Goal: Task Accomplishment & Management: Complete application form

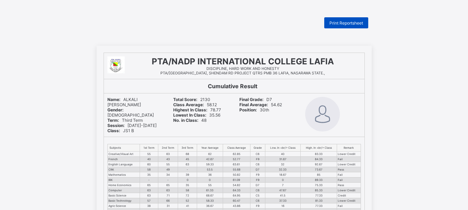
click at [348, 21] on span "Print Reportsheet" at bounding box center [347, 22] width 34 height 5
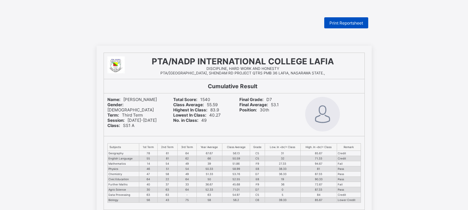
click at [350, 18] on div "Print Reportsheet" at bounding box center [346, 22] width 44 height 11
click at [340, 21] on span "Print Reportsheet" at bounding box center [347, 22] width 34 height 5
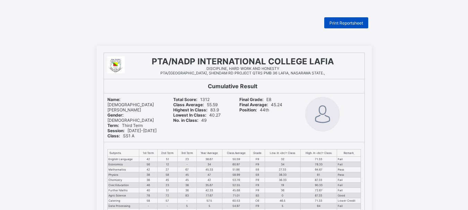
click at [349, 23] on span "Print Reportsheet" at bounding box center [347, 22] width 34 height 5
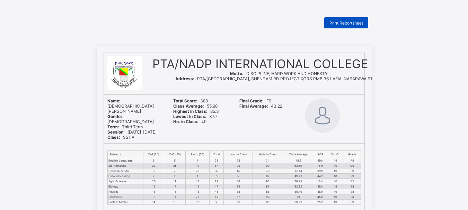
click at [346, 19] on div "Print Reportsheet" at bounding box center [346, 22] width 44 height 11
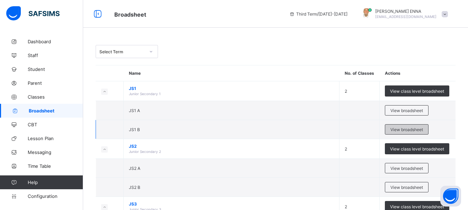
click at [405, 131] on span "View broadsheet" at bounding box center [407, 129] width 33 height 5
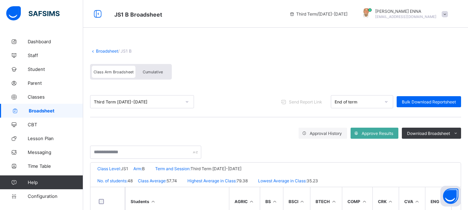
click at [159, 69] on div "Cumulative" at bounding box center [153, 72] width 35 height 12
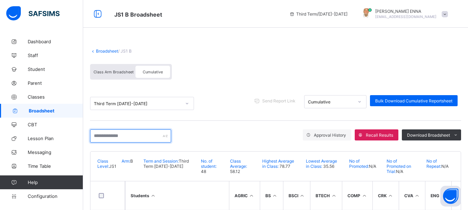
click at [138, 135] on input "text" at bounding box center [130, 136] width 81 height 13
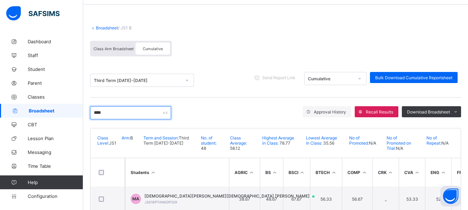
scroll to position [67, 0]
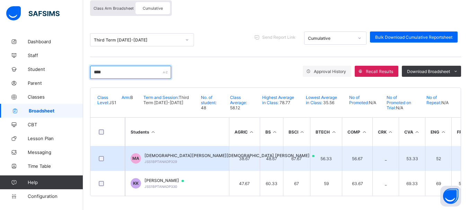
type input "****"
click at [180, 155] on span "[DEMOGRAPHIC_DATA][PERSON_NAME][DEMOGRAPHIC_DATA] [PERSON_NAME]" at bounding box center [233, 156] width 177 height 6
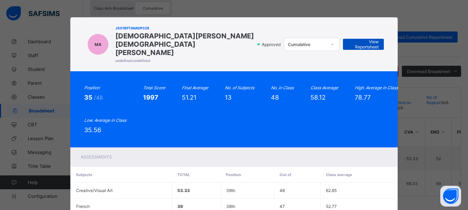
click at [352, 39] on span "View Reportsheet" at bounding box center [363, 44] width 31 height 10
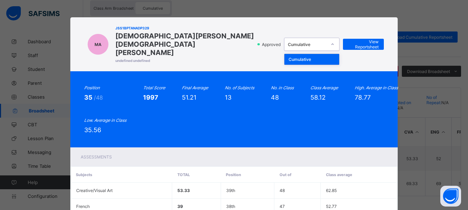
click at [331, 41] on icon at bounding box center [333, 44] width 4 height 7
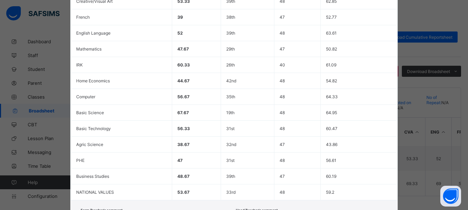
scroll to position [226, 0]
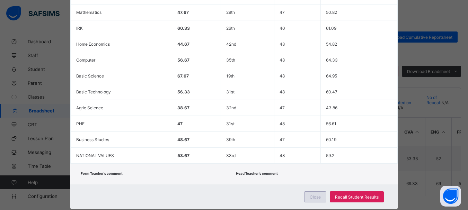
click at [315, 195] on span "Close" at bounding box center [315, 197] width 11 height 5
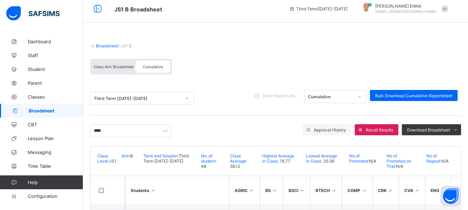
scroll to position [0, 0]
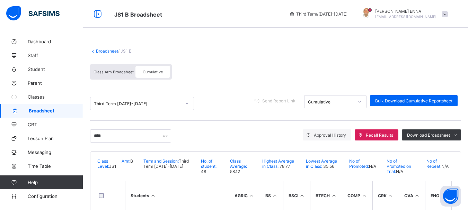
click at [93, 49] on icon at bounding box center [93, 51] width 6 height 5
click at [97, 50] on link "Broadsheet" at bounding box center [107, 51] width 22 height 5
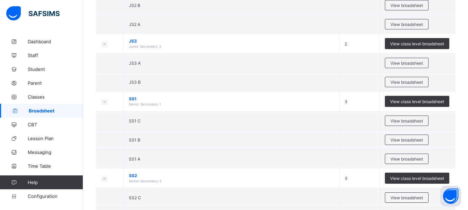
scroll to position [162, 0]
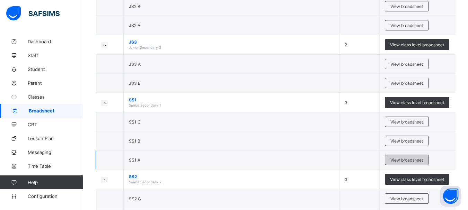
click at [410, 161] on span "View broadsheet" at bounding box center [407, 160] width 33 height 5
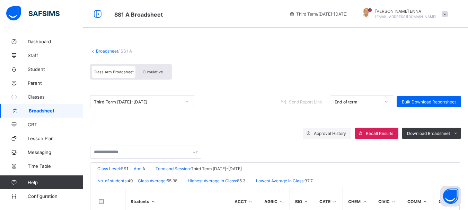
click at [154, 73] on span "Cumulative" at bounding box center [153, 72] width 20 height 5
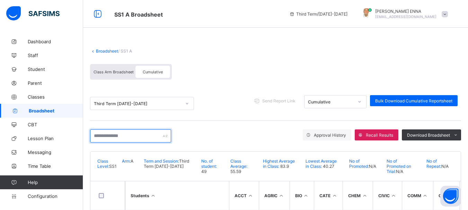
click at [103, 137] on input "text" at bounding box center [130, 136] width 81 height 13
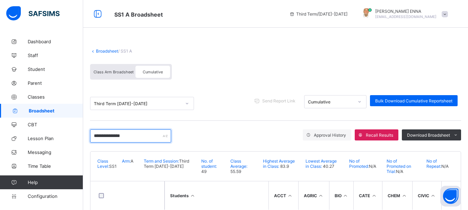
scroll to position [31, 0]
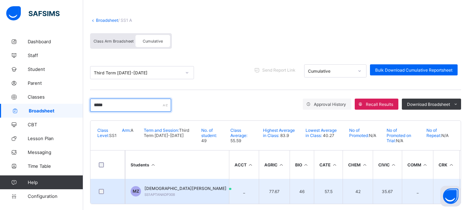
type input "*****"
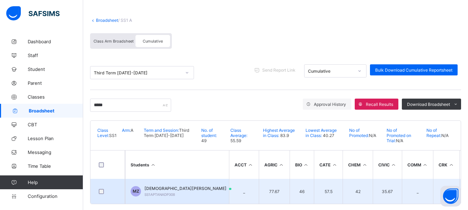
click at [175, 184] on td "MZ [PERSON_NAME] ZAIDU SS1APTANADP308" at bounding box center [177, 191] width 104 height 25
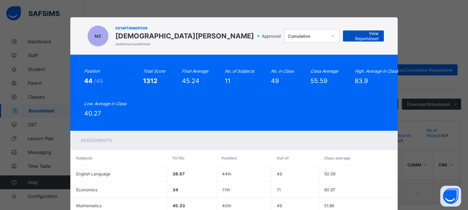
click at [361, 34] on span "View Reportsheet" at bounding box center [363, 36] width 31 height 10
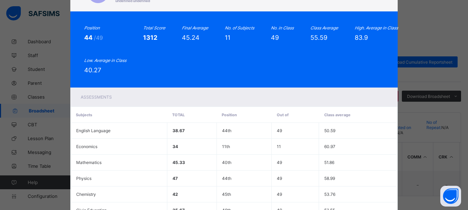
scroll to position [194, 0]
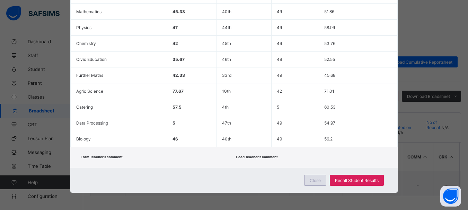
click at [321, 181] on span "Close" at bounding box center [315, 180] width 11 height 5
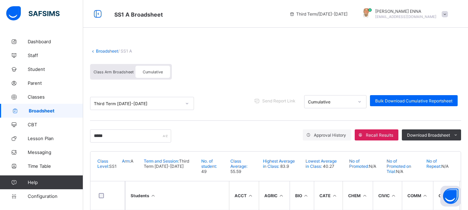
scroll to position [42, 0]
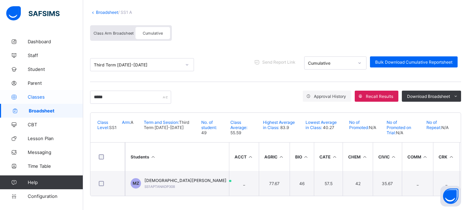
click at [38, 96] on span "Classes" at bounding box center [55, 97] width 55 height 6
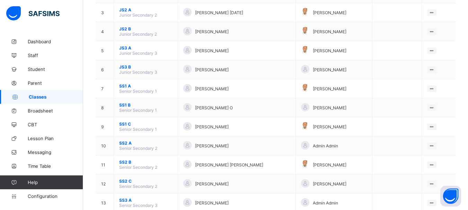
scroll to position [133, 0]
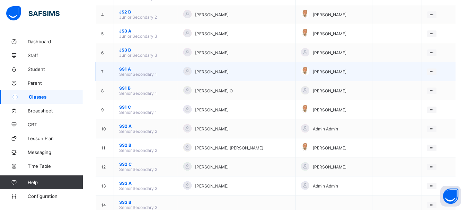
click at [126, 70] on span "SS1 A" at bounding box center [145, 69] width 53 height 5
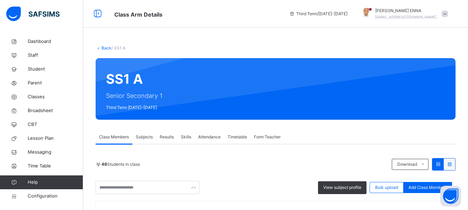
click at [167, 137] on span "Results" at bounding box center [167, 137] width 14 height 6
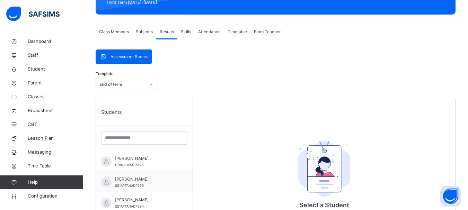
scroll to position [132, 0]
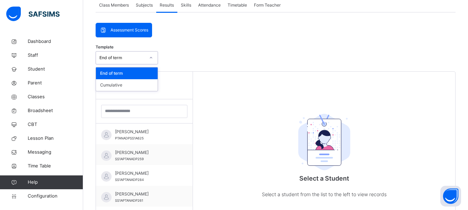
click at [142, 58] on div "End of term" at bounding box center [122, 58] width 46 height 6
click at [121, 84] on div "Cumulative" at bounding box center [127, 85] width 62 height 12
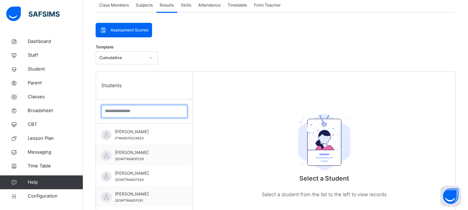
click at [120, 113] on input "search" at bounding box center [144, 111] width 86 height 13
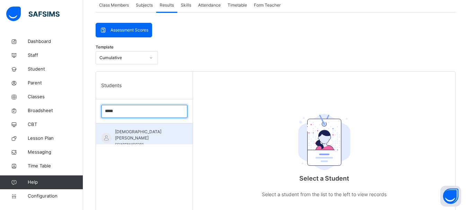
type input "*****"
click at [125, 134] on span "[DEMOGRAPHIC_DATA][PERSON_NAME]" at bounding box center [146, 135] width 62 height 12
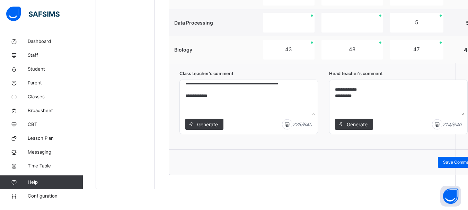
scroll to position [22, 0]
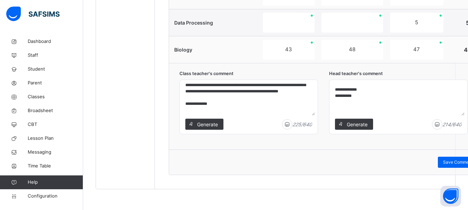
click at [247, 97] on textarea "**********" at bounding box center [249, 99] width 132 height 33
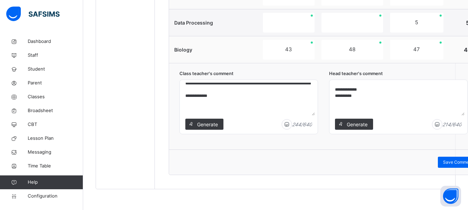
drag, startPoint x: 223, startPoint y: 111, endPoint x: 178, endPoint y: 103, distance: 45.1
click at [178, 103] on div "**********" at bounding box center [329, 106] width 320 height 87
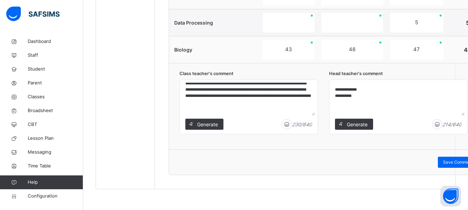
drag, startPoint x: 335, startPoint y: 89, endPoint x: 355, endPoint y: 96, distance: 21.2
click at [355, 96] on textarea "**********" at bounding box center [398, 99] width 132 height 33
click at [203, 107] on textarea "**********" at bounding box center [249, 99] width 132 height 33
paste textarea "**********"
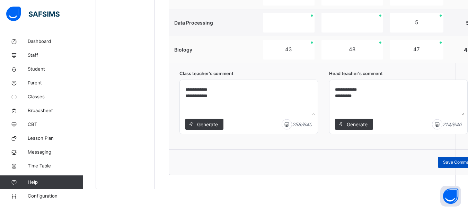
type textarea "**********"
click at [449, 162] on span "Save Comment" at bounding box center [458, 162] width 30 height 6
click at [447, 163] on span "Save Comment" at bounding box center [458, 162] width 30 height 6
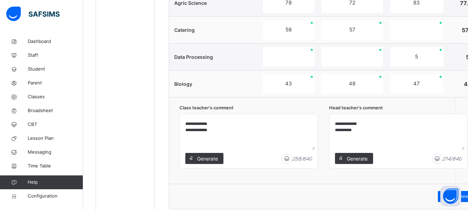
scroll to position [541, 0]
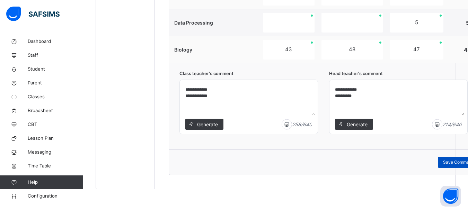
click at [456, 162] on span "Save Comment" at bounding box center [458, 162] width 30 height 6
click at [453, 162] on span "Save Comment" at bounding box center [458, 162] width 30 height 6
click at [307, 154] on div "Save Comment" at bounding box center [329, 162] width 320 height 25
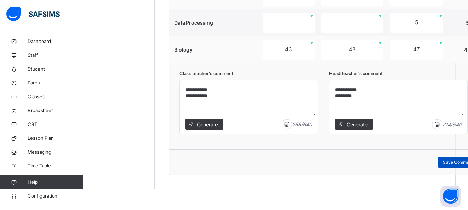
click at [462, 162] on span "Save Comment" at bounding box center [458, 162] width 30 height 6
click at [443, 163] on span "Save Comment" at bounding box center [458, 162] width 30 height 6
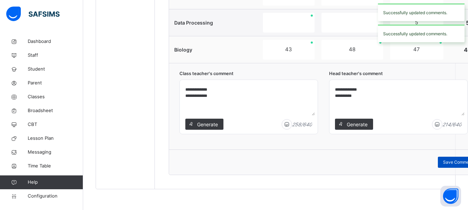
click at [451, 160] on span "Save Comment" at bounding box center [458, 162] width 30 height 6
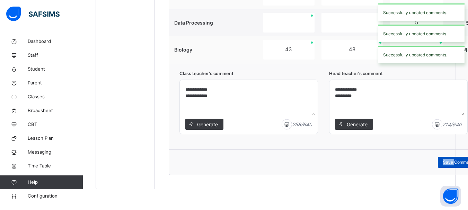
click at [451, 160] on span "Save Comment" at bounding box center [458, 162] width 30 height 6
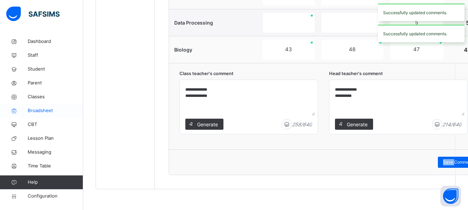
click at [42, 110] on span "Broadsheet" at bounding box center [55, 110] width 55 height 7
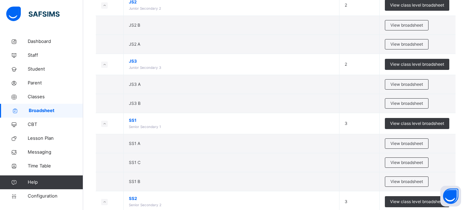
scroll to position [160, 0]
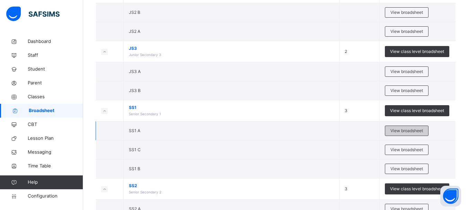
click at [399, 131] on span "View broadsheet" at bounding box center [407, 131] width 33 height 6
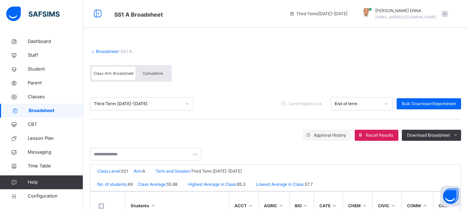
click at [150, 73] on span "Cumulative" at bounding box center [153, 73] width 20 height 5
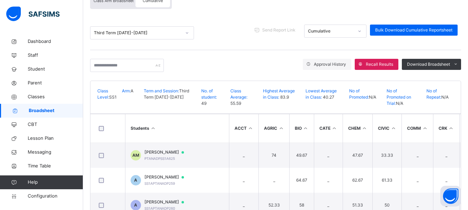
scroll to position [16, 0]
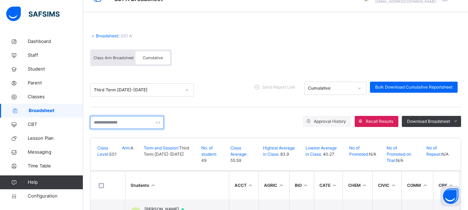
click at [129, 121] on input "text" at bounding box center [127, 122] width 74 height 13
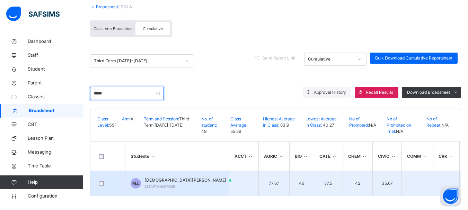
type input "*****"
click at [167, 178] on span "[DEMOGRAPHIC_DATA][PERSON_NAME]" at bounding box center [192, 180] width 94 height 6
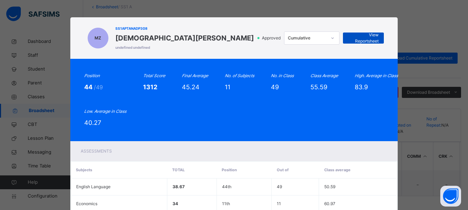
click at [365, 38] on span "View Reportsheet" at bounding box center [363, 38] width 31 height 12
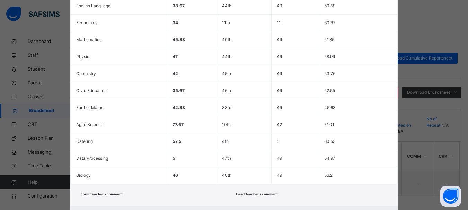
scroll to position [219, 0]
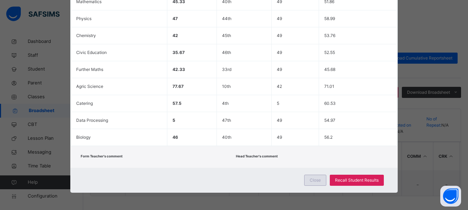
click at [306, 179] on div "Close" at bounding box center [315, 180] width 22 height 11
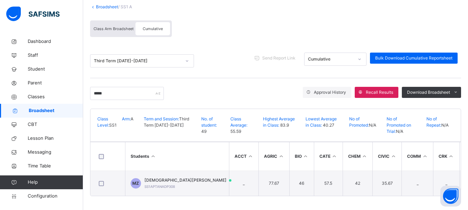
click at [97, 4] on link "Broadsheet" at bounding box center [107, 6] width 22 height 5
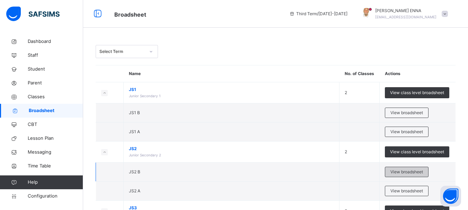
click at [415, 172] on span "View broadsheet" at bounding box center [407, 172] width 33 height 6
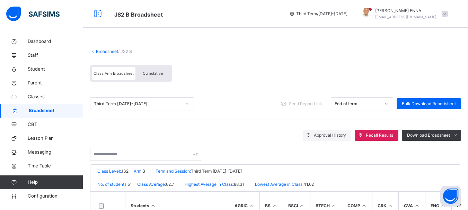
click at [153, 73] on span "Cumulative" at bounding box center [153, 73] width 20 height 5
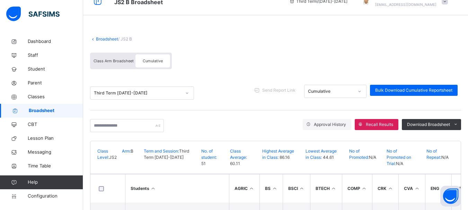
scroll to position [11, 0]
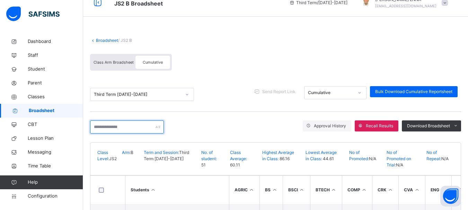
click at [152, 126] on input "text" at bounding box center [127, 127] width 74 height 13
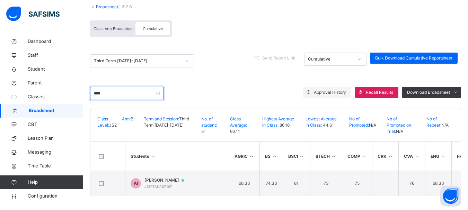
scroll to position [47, 0]
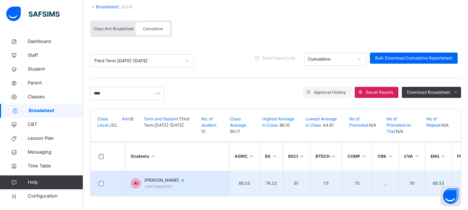
click at [164, 177] on span "[PERSON_NAME]" at bounding box center [168, 180] width 46 height 6
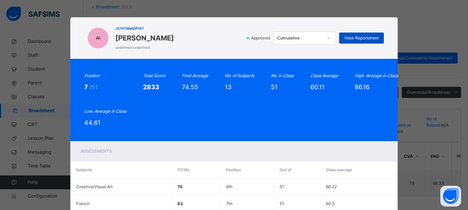
click at [356, 34] on div "View Reportsheet" at bounding box center [361, 38] width 45 height 11
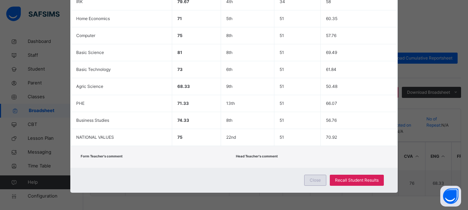
click at [310, 179] on div "Close" at bounding box center [315, 180] width 22 height 11
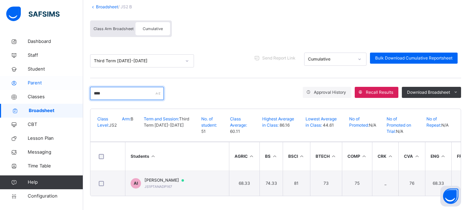
drag, startPoint x: 110, startPoint y: 90, endPoint x: 48, endPoint y: 86, distance: 62.5
click at [48, 86] on div "JS2 B Broadsheet Third Term / [DATE]-[DATE] [PERSON_NAME] [EMAIL_ADDRESS][DOMAI…" at bounding box center [234, 82] width 468 height 255
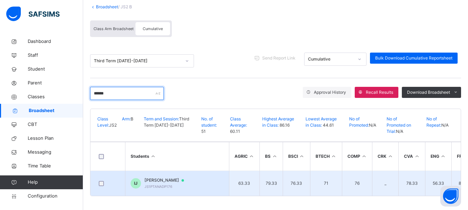
type input "******"
click at [159, 178] on span "[PERSON_NAME]" at bounding box center [168, 180] width 46 height 6
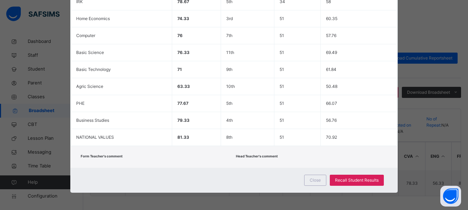
scroll to position [14, 0]
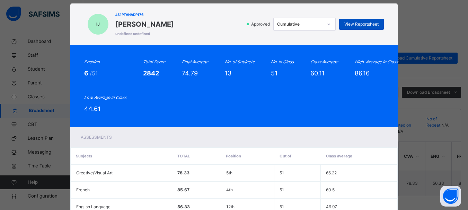
click at [362, 22] on span "View Reportsheet" at bounding box center [362, 24] width 34 height 6
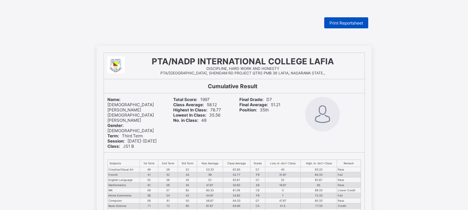
click at [345, 22] on span "Print Reportsheet" at bounding box center [347, 22] width 34 height 5
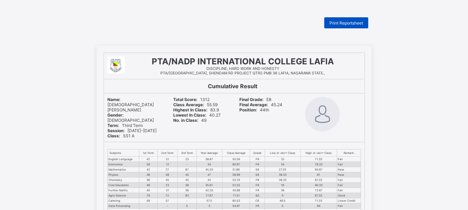
click at [345, 22] on span "Print Reportsheet" at bounding box center [347, 22] width 34 height 5
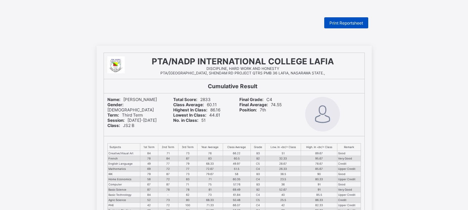
click at [351, 25] on span "Print Reportsheet" at bounding box center [347, 22] width 34 height 5
click at [342, 19] on div "Print Reportsheet" at bounding box center [346, 22] width 44 height 11
click at [345, 26] on div "Print Reportsheet" at bounding box center [346, 22] width 44 height 11
